Goal: Task Accomplishment & Management: Use online tool/utility

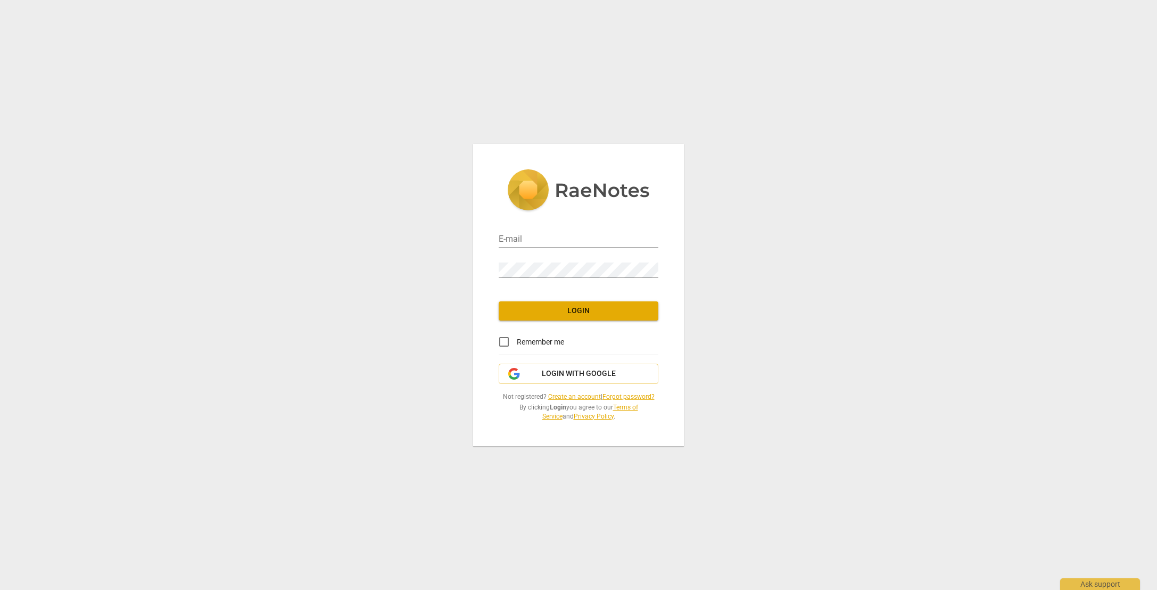
click at [556, 228] on div "E-mail" at bounding box center [579, 236] width 160 height 24
click at [556, 241] on input "email" at bounding box center [579, 239] width 160 height 15
type input "williamlgunn@mac.com"
click at [569, 314] on span "Login" at bounding box center [578, 311] width 143 height 11
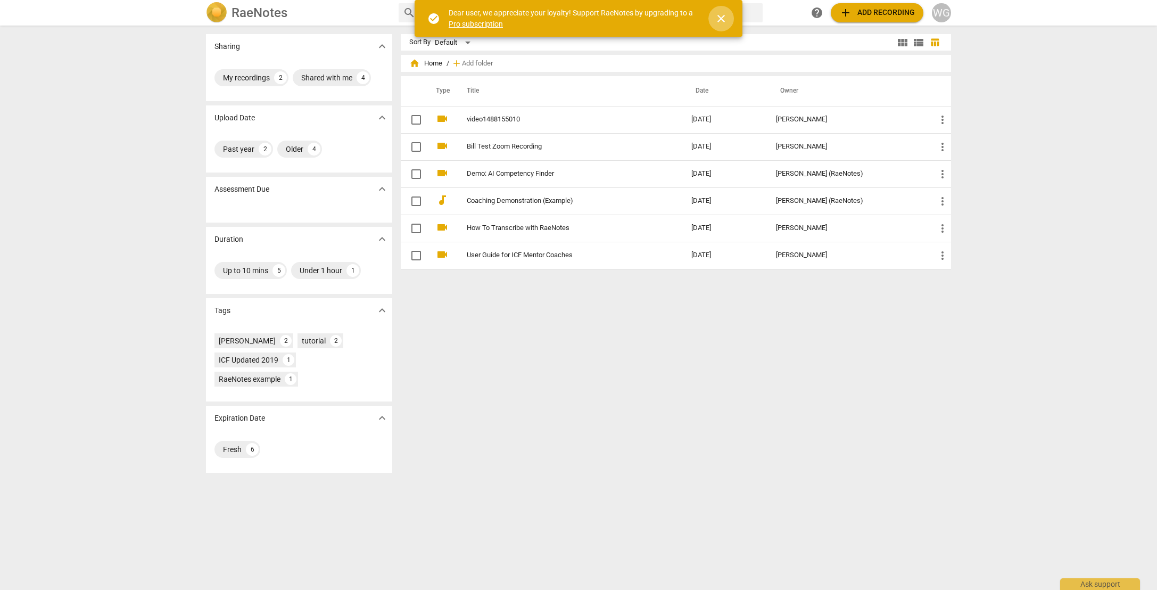
click at [722, 19] on span "close" at bounding box center [721, 18] width 13 height 13
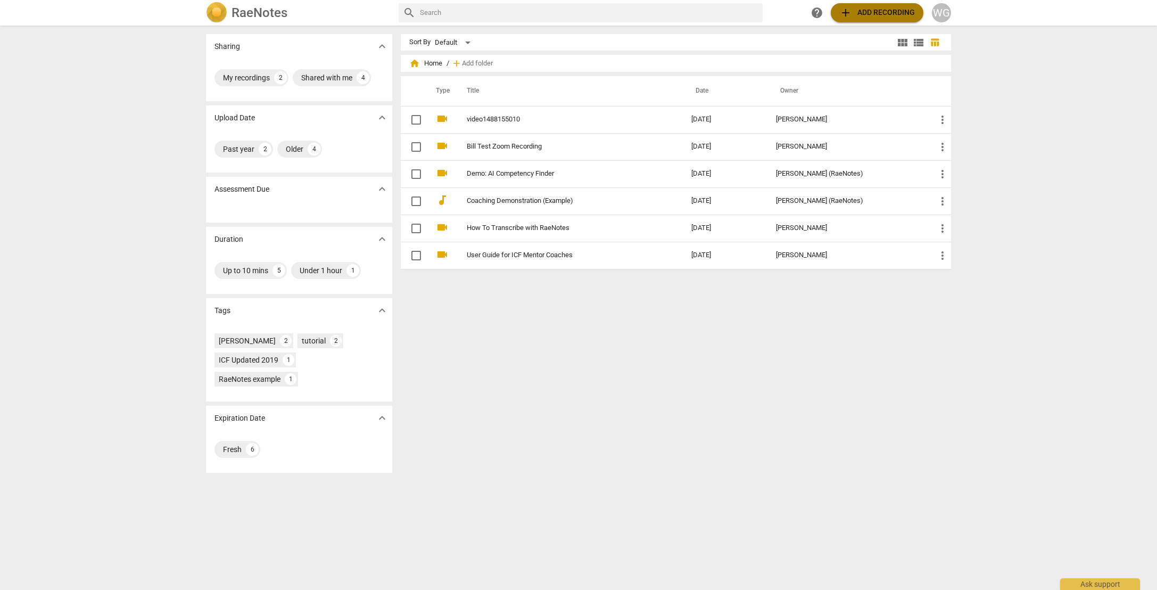
click at [869, 19] on button "add Add recording" at bounding box center [877, 12] width 93 height 19
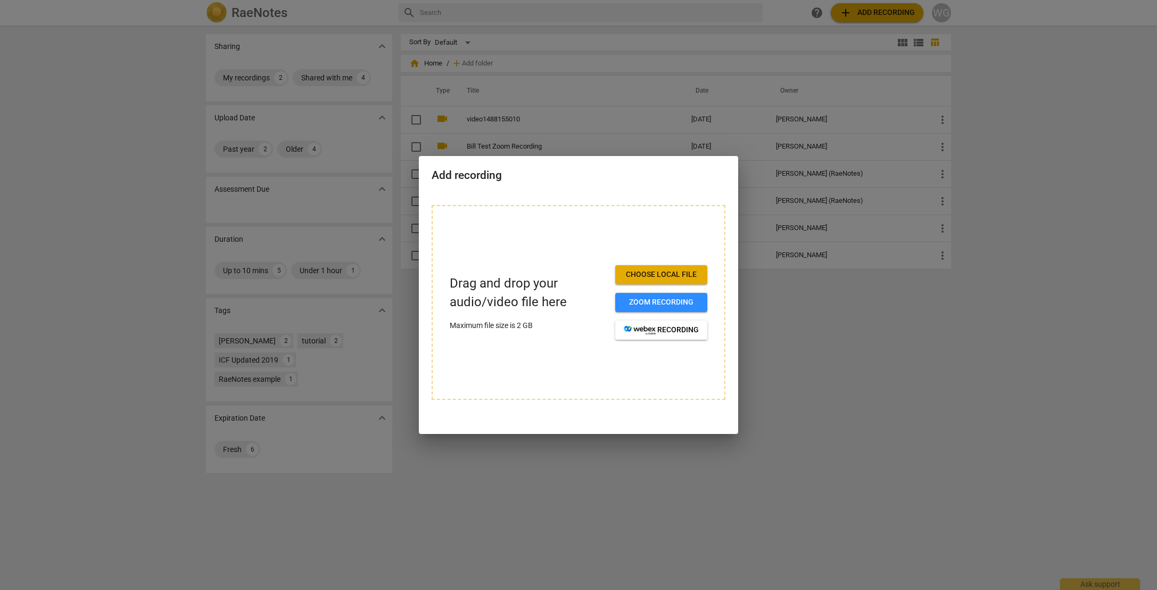
click at [690, 274] on span "Choose local file" at bounding box center [661, 274] width 75 height 11
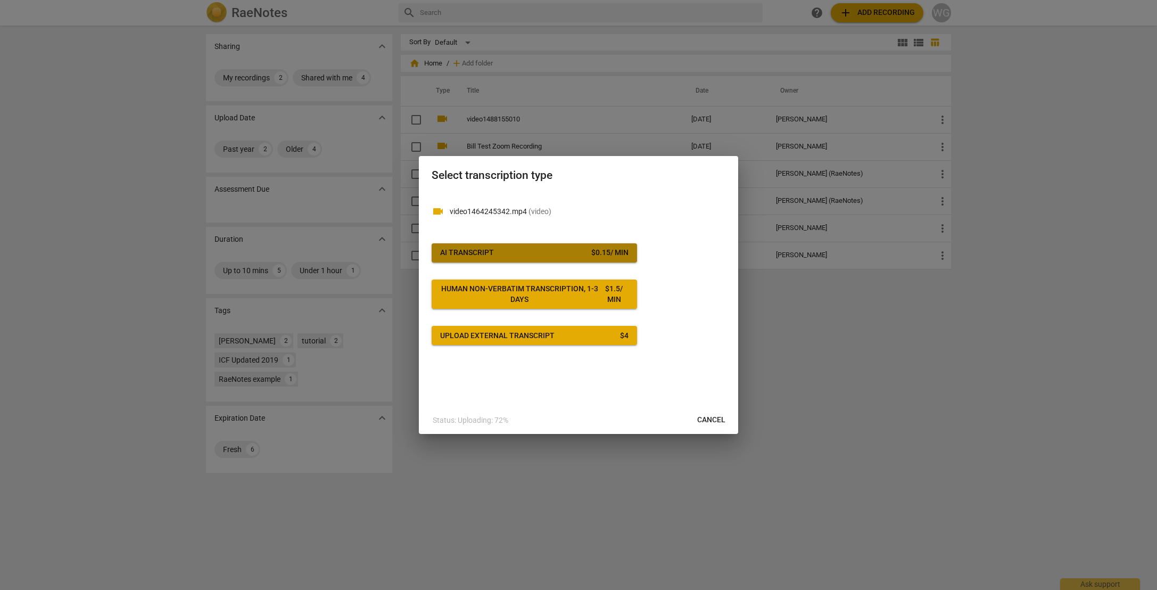
click at [582, 254] on span "AI Transcript $ 0.15 / min" at bounding box center [534, 253] width 188 height 11
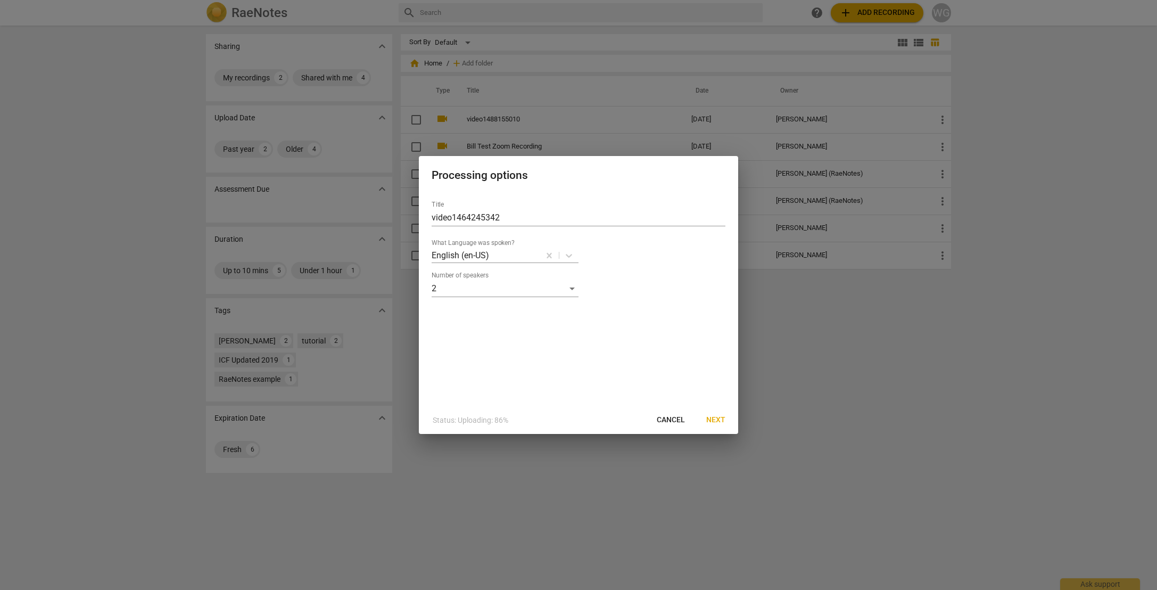
click at [724, 420] on span "Next" at bounding box center [715, 420] width 19 height 11
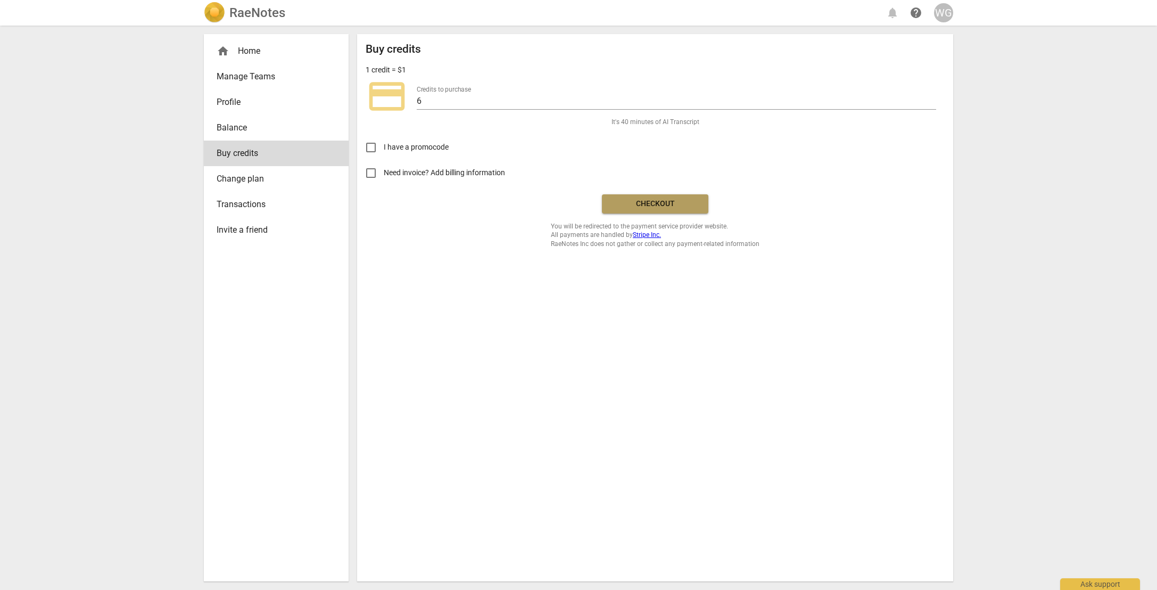
click at [661, 207] on span "Checkout" at bounding box center [655, 204] width 89 height 11
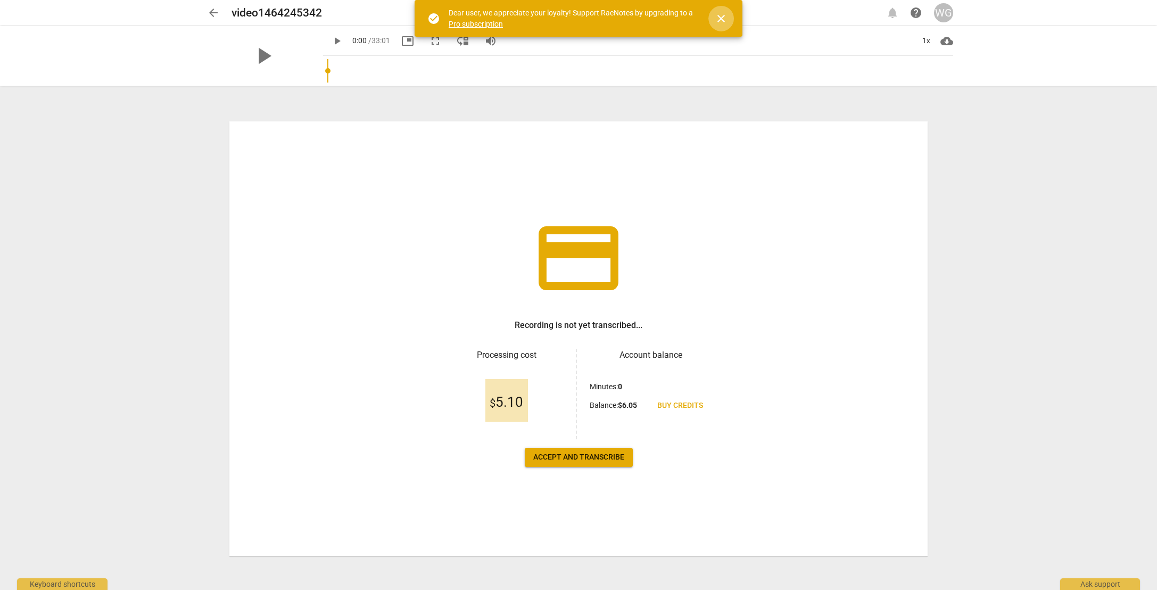
click at [717, 19] on span "close" at bounding box center [721, 18] width 13 height 13
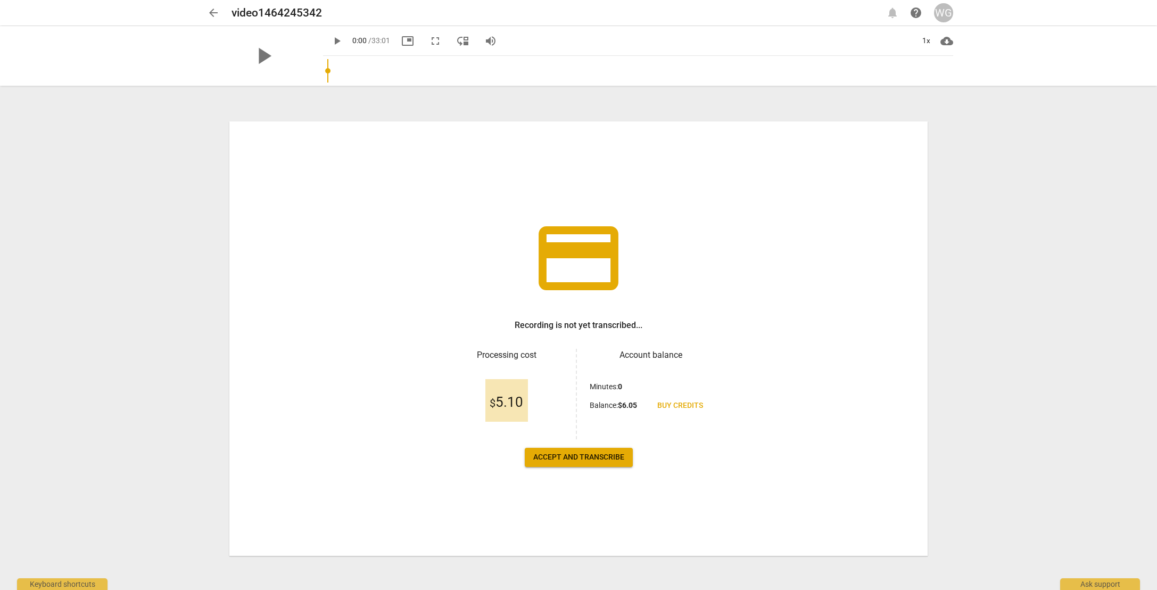
click at [577, 455] on span "Accept and transcribe" at bounding box center [578, 457] width 91 height 11
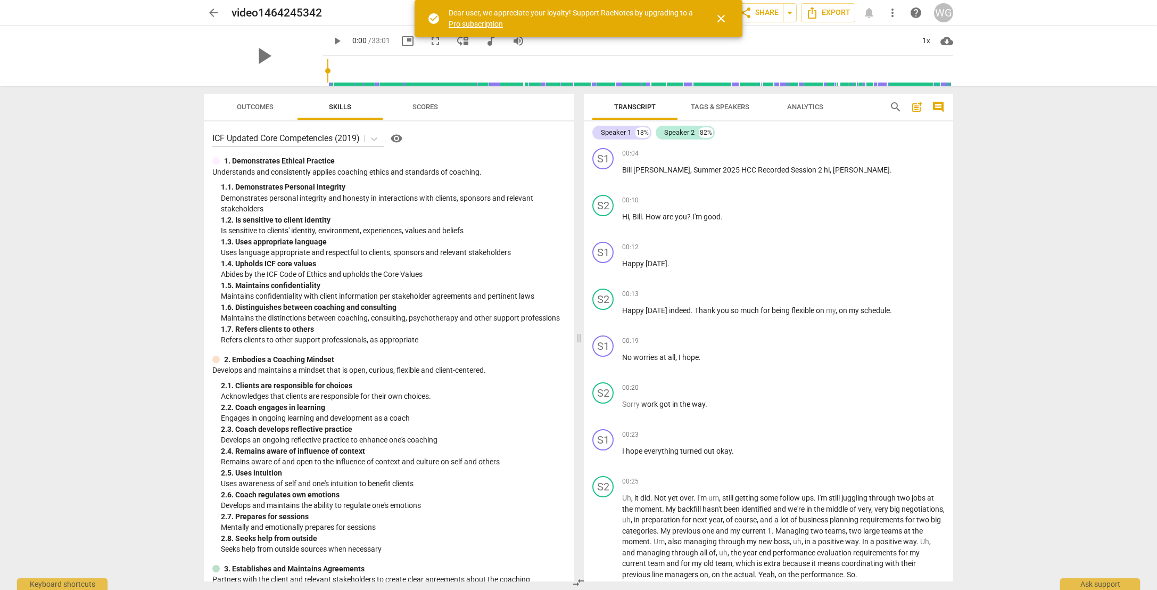
click at [635, 113] on span "Transcript" at bounding box center [635, 107] width 67 height 14
click at [720, 17] on span "close" at bounding box center [721, 18] width 13 height 13
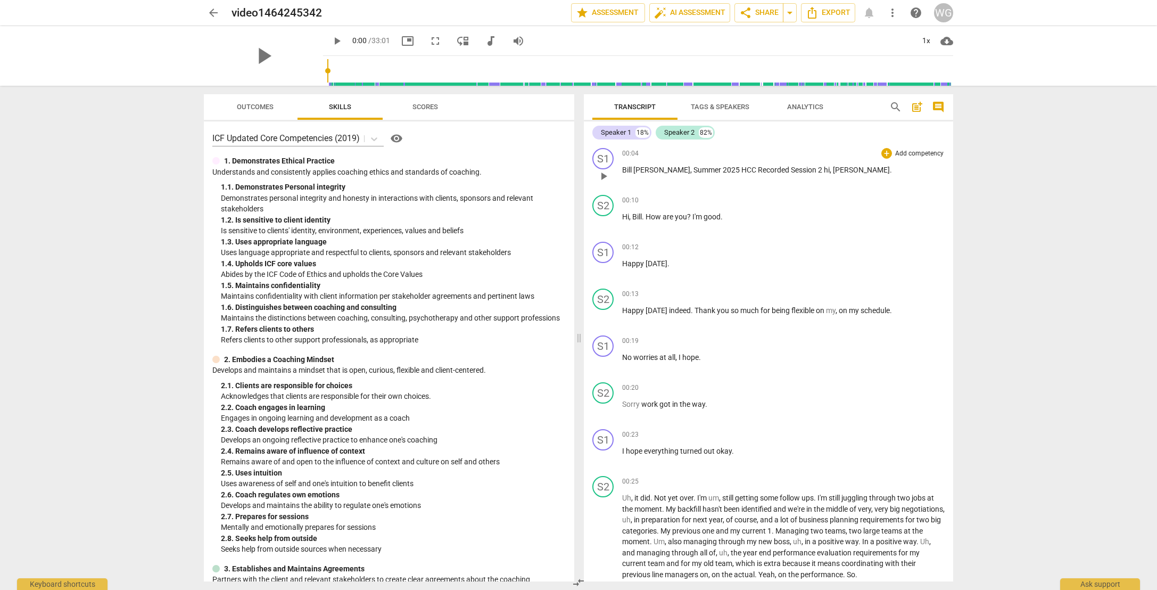
click at [858, 146] on div "S1 play_arrow pause 00:04 + Add competency keyboard_arrow_right [PERSON_NAME] ,…" at bounding box center [768, 167] width 369 height 47
click at [819, 14] on span "Export" at bounding box center [828, 12] width 45 height 13
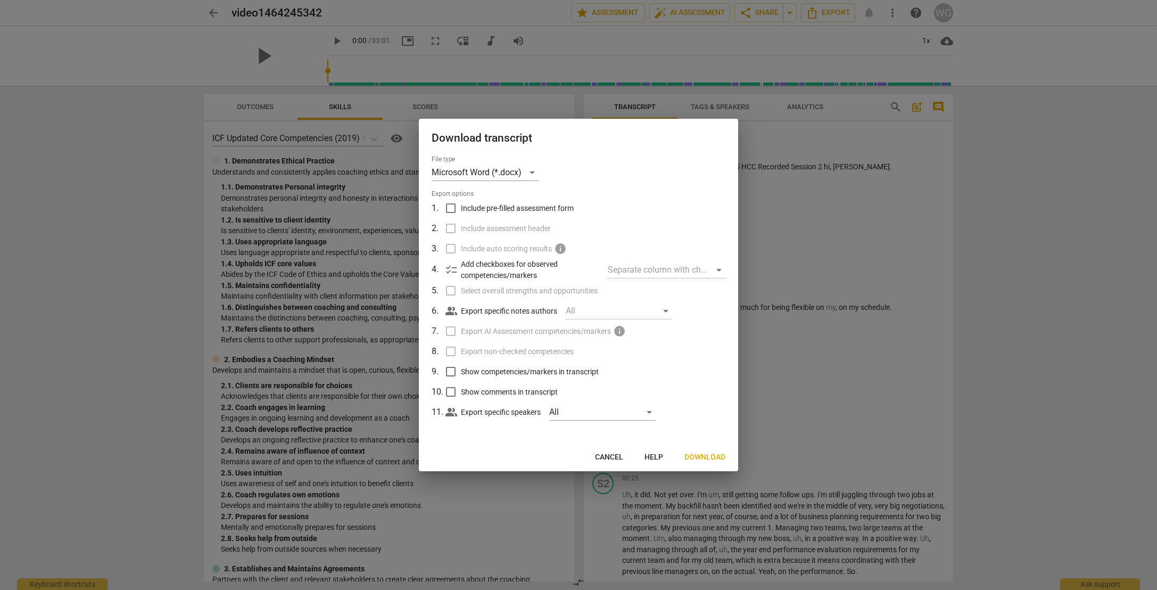
click at [718, 459] on span "Download" at bounding box center [705, 457] width 41 height 11
